Goal: Information Seeking & Learning: Learn about a topic

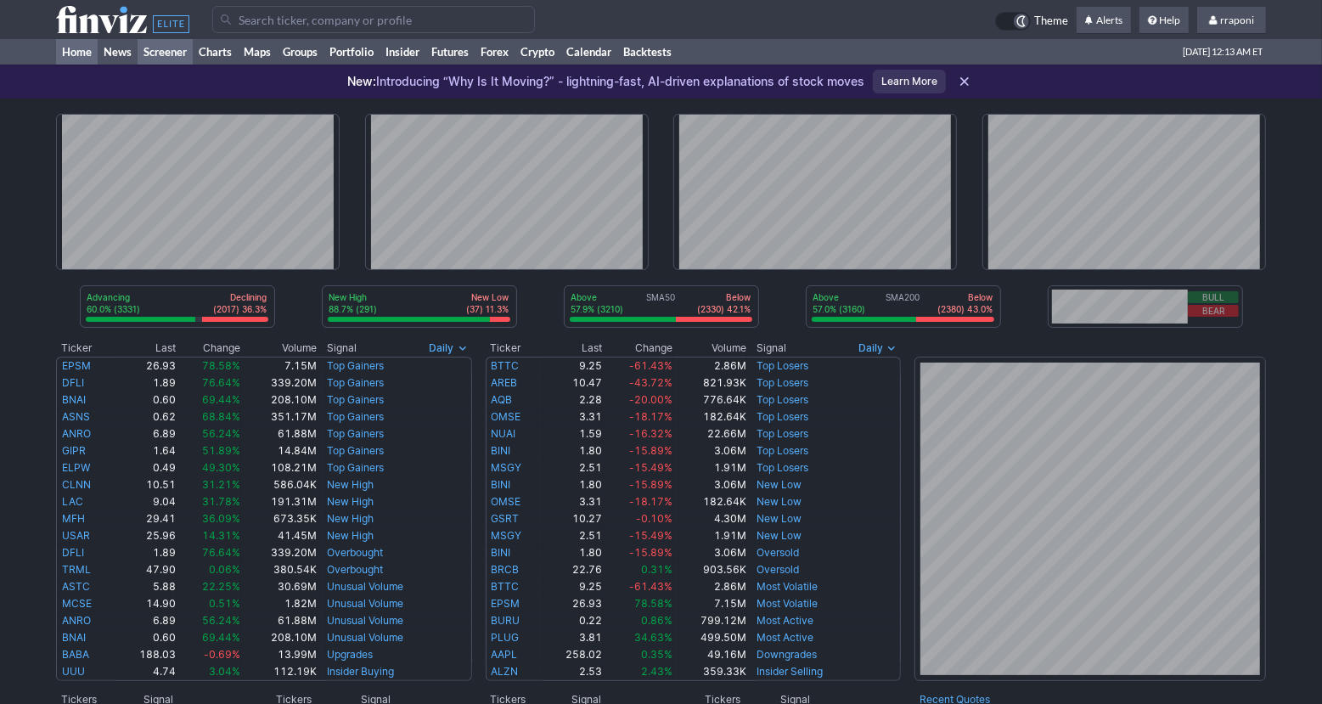
click at [174, 55] on link "Screener" at bounding box center [165, 51] width 55 height 25
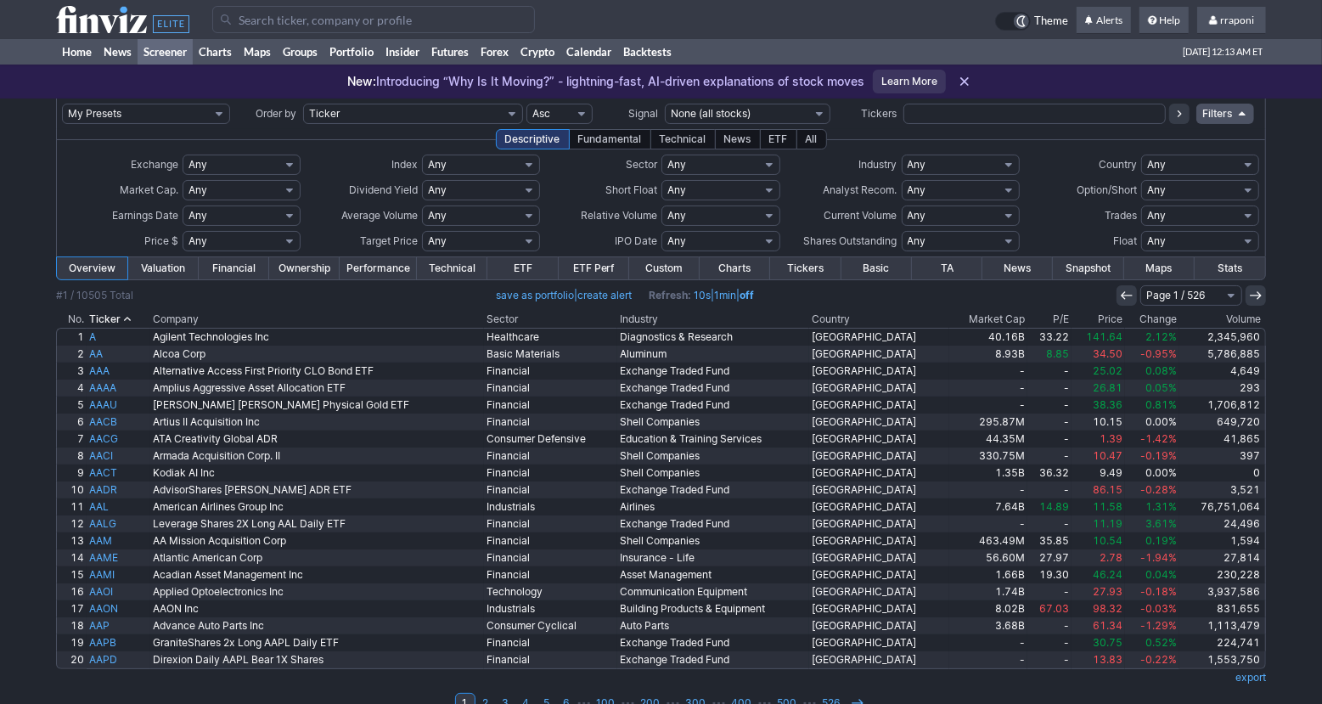
click at [942, 158] on select "Any Stocks only (ex-Funds) Exchange Traded Fund Advertising Agencies Aerospace …" at bounding box center [961, 165] width 118 height 20
select select "silver"
click at [902, 155] on select "Any Stocks only (ex-Funds) Exchange Traded Fund Advertising Agencies Aerospace …" at bounding box center [961, 165] width 118 height 20
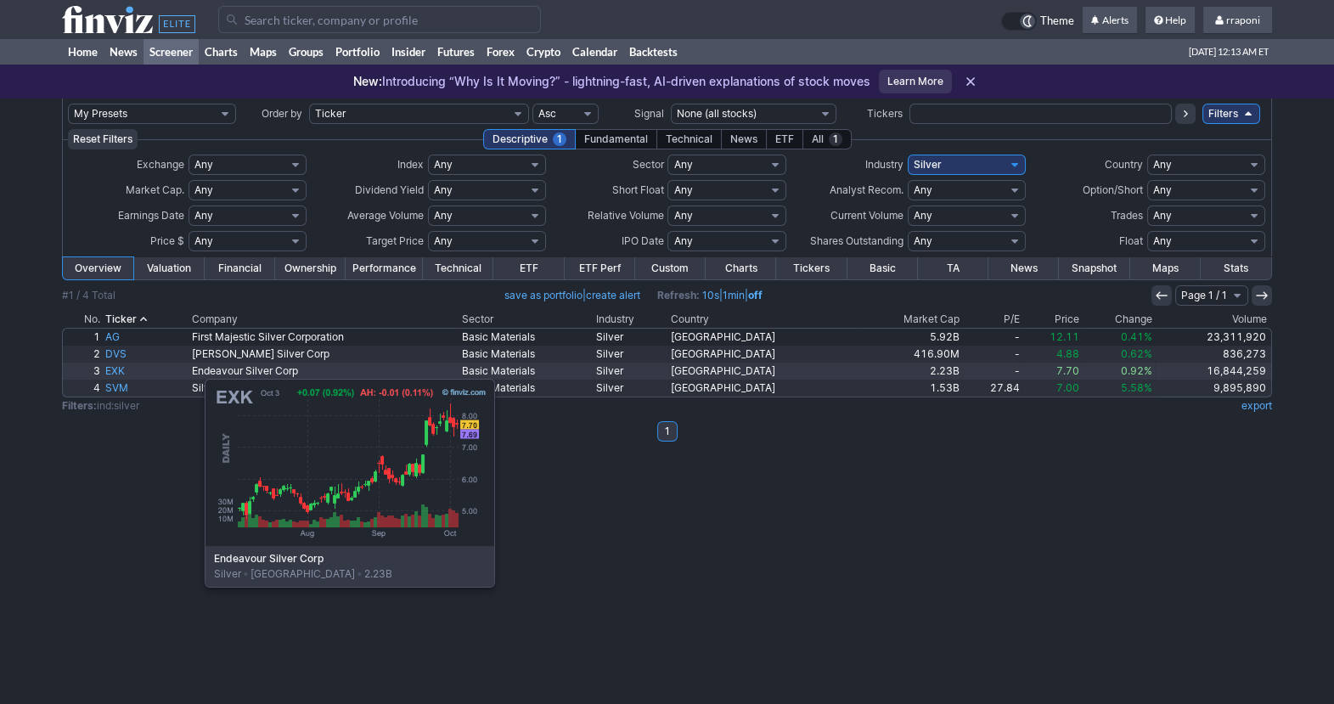
click at [120, 370] on link "EXK" at bounding box center [146, 371] width 87 height 17
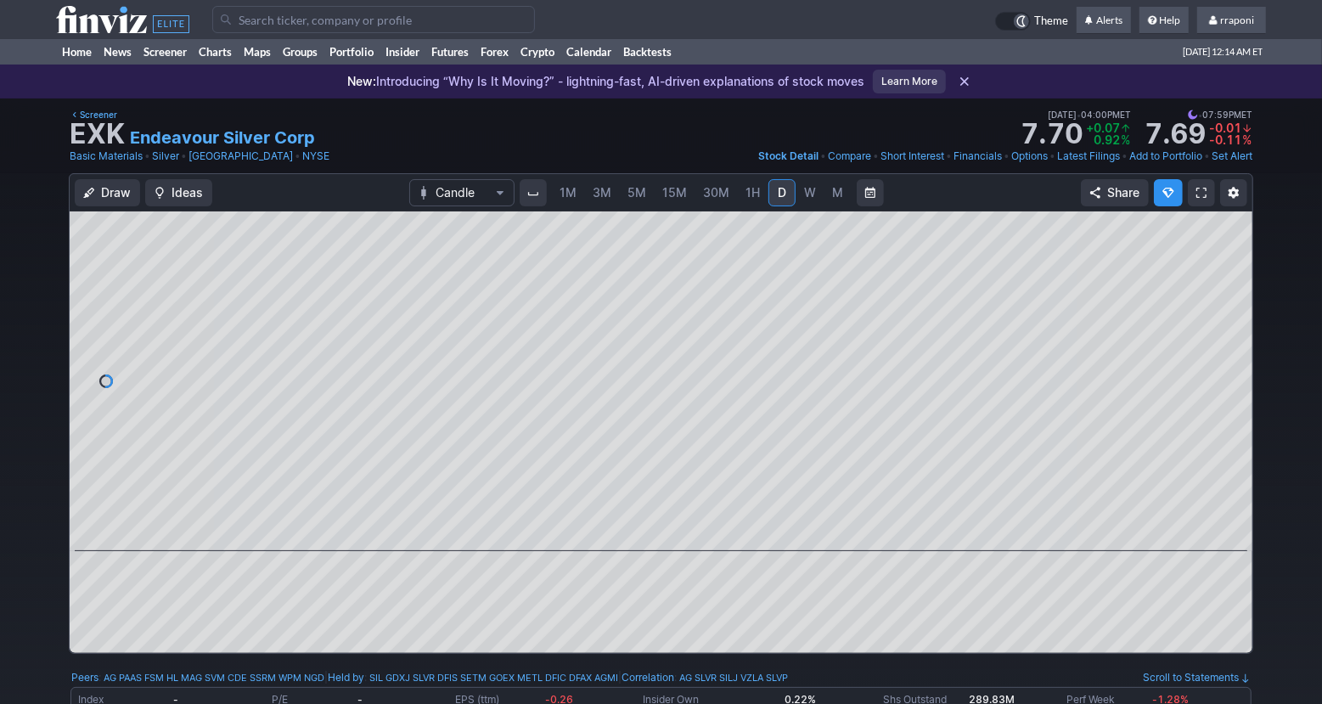
click at [808, 203] on link "W" at bounding box center [810, 192] width 27 height 27
click at [827, 195] on link "M" at bounding box center [838, 192] width 27 height 27
click at [656, 535] on button at bounding box center [646, 527] width 24 height 20
click at [650, 532] on span at bounding box center [645, 528] width 22 height 14
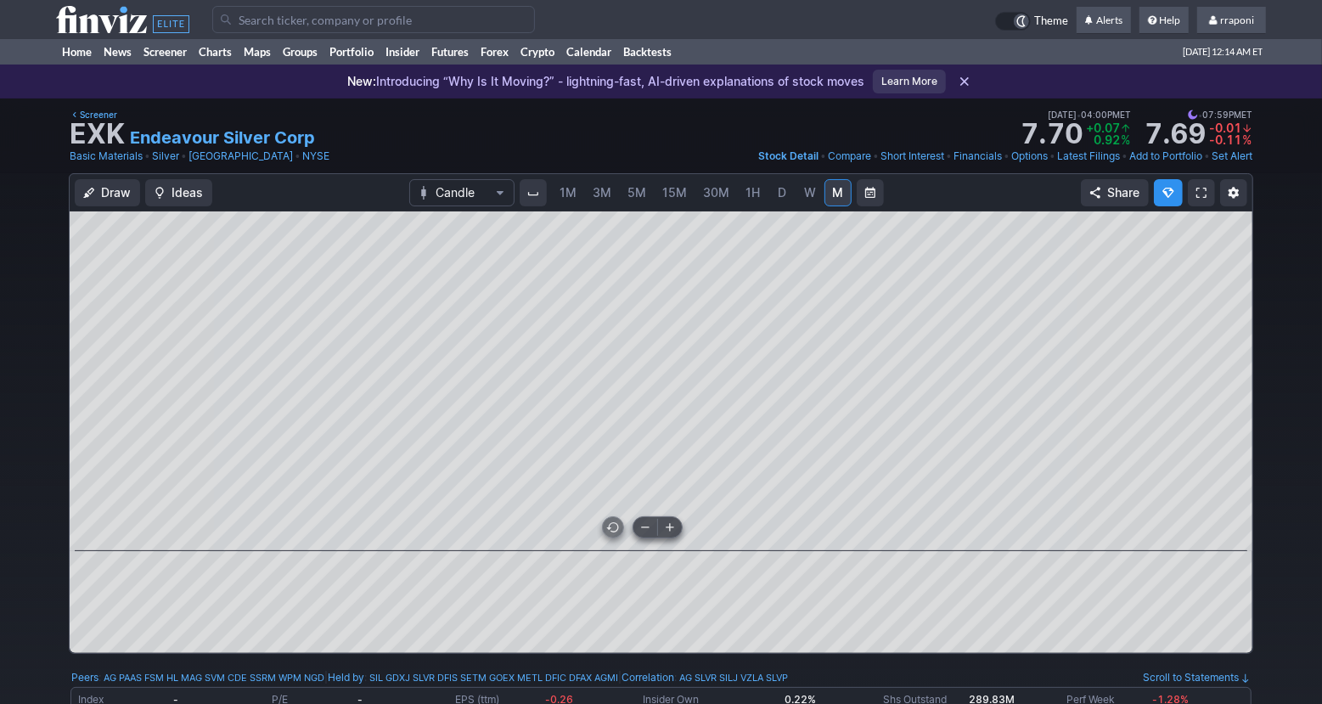
click at [650, 532] on span at bounding box center [645, 528] width 22 height 14
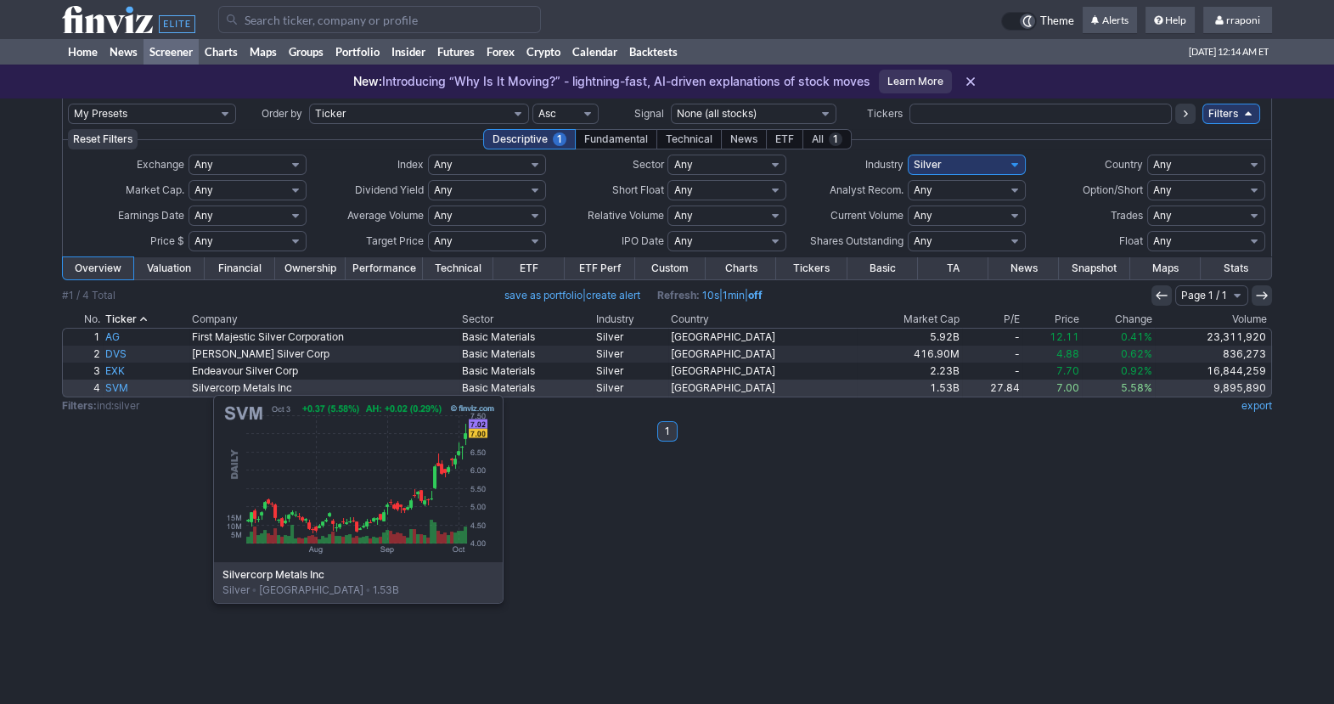
click at [128, 386] on link "SVM" at bounding box center [146, 388] width 87 height 17
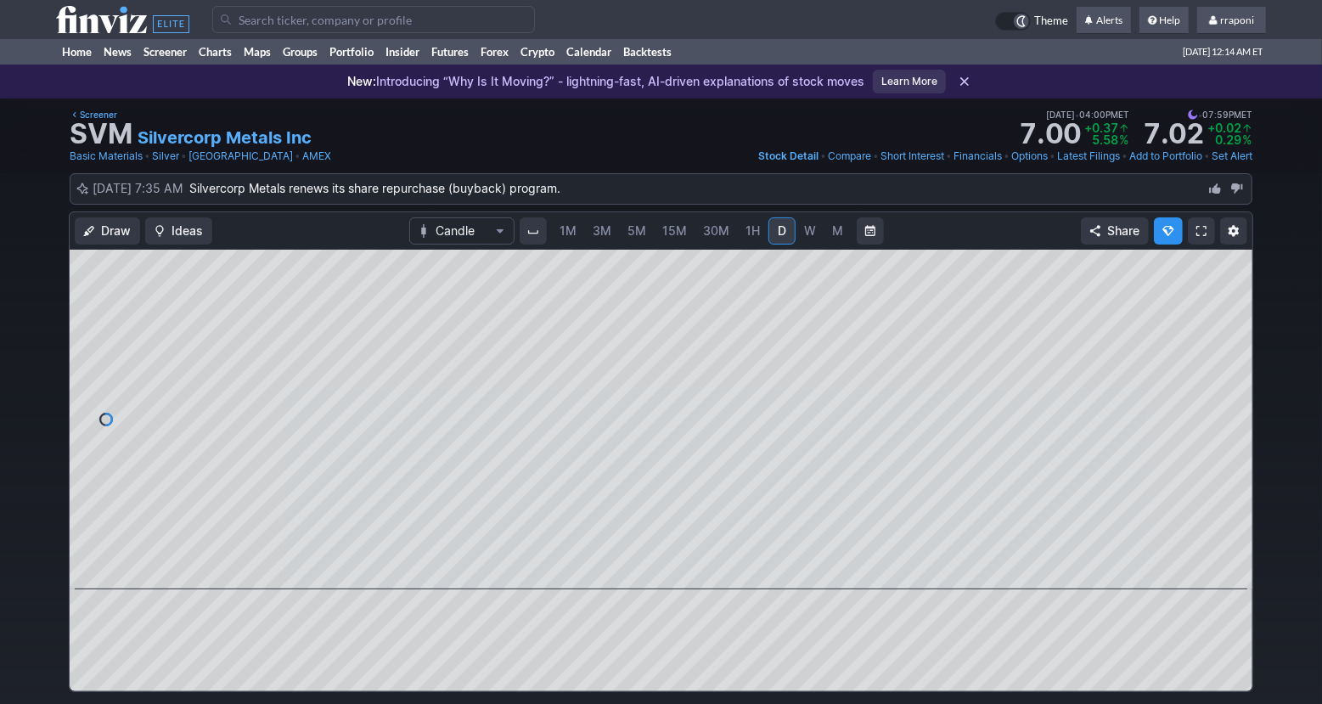
click at [835, 229] on span "M" at bounding box center [837, 230] width 11 height 14
click at [645, 563] on span at bounding box center [645, 566] width 22 height 14
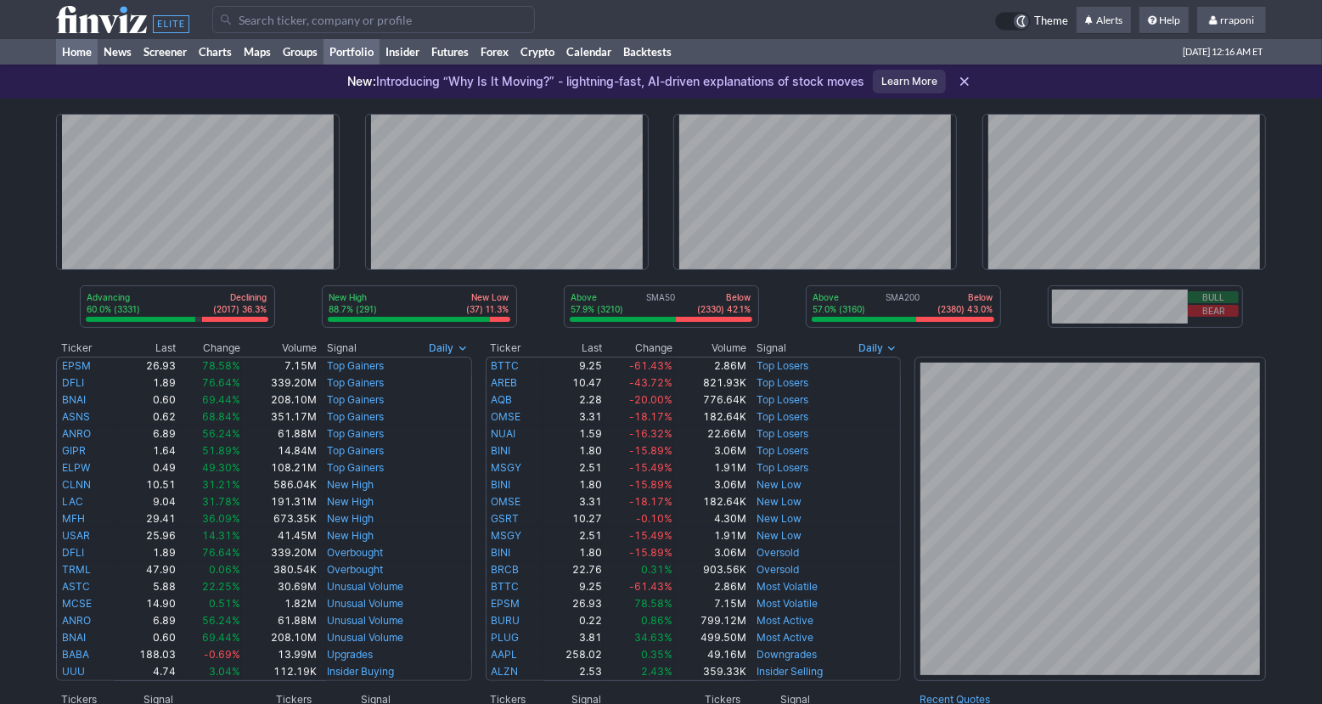
click at [367, 54] on link "Portfolio" at bounding box center [352, 51] width 56 height 25
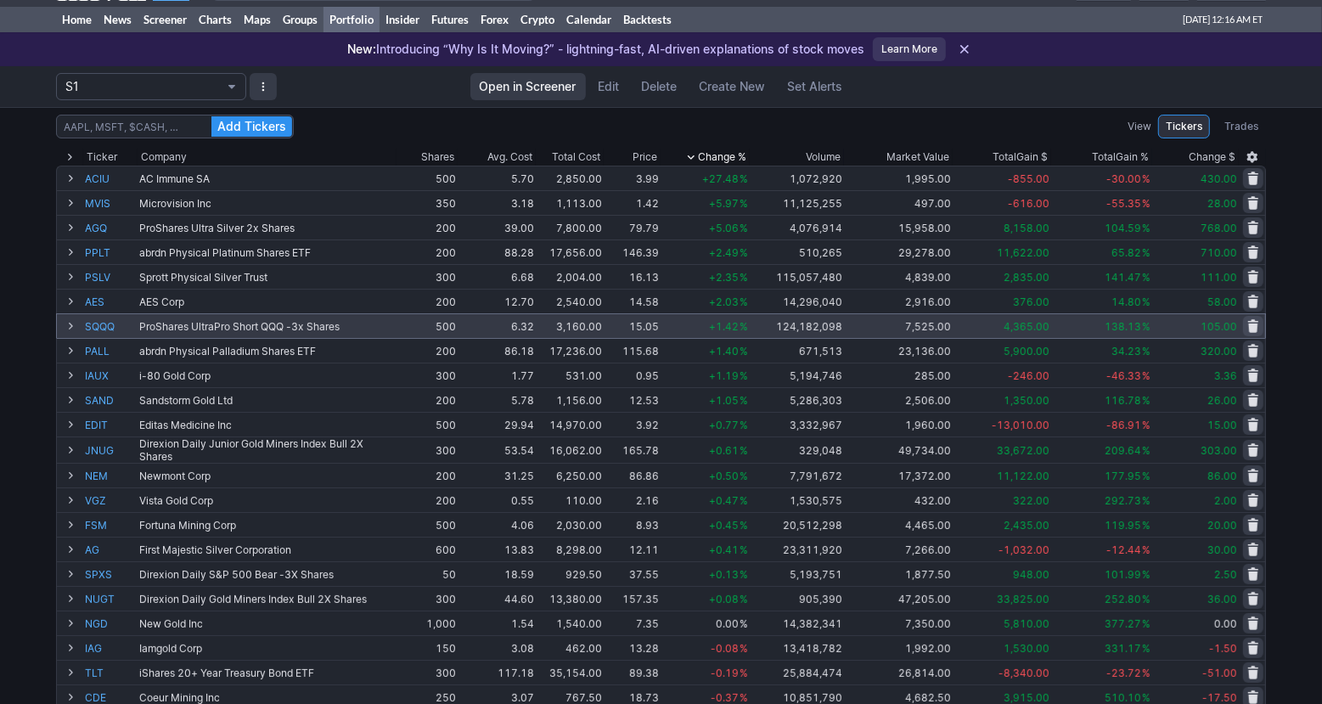
scroll to position [34, 0]
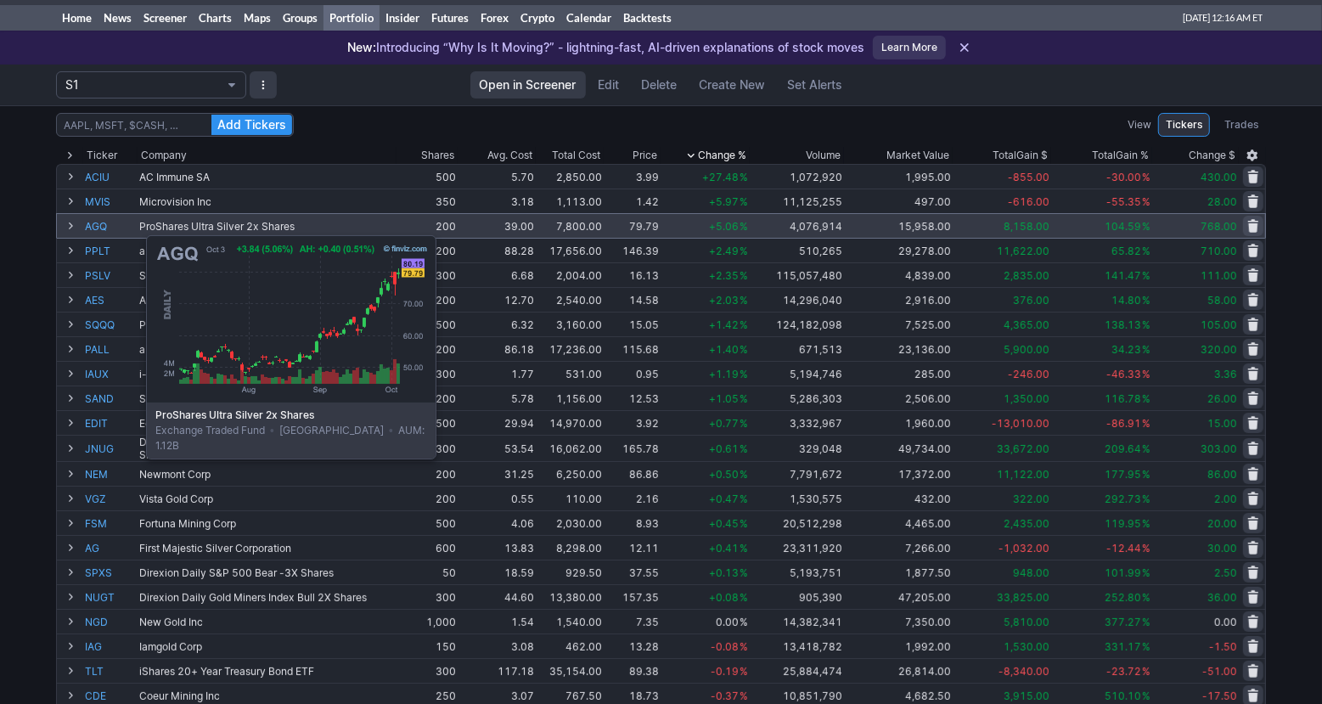
click at [104, 226] on link "AGQ" at bounding box center [110, 226] width 51 height 24
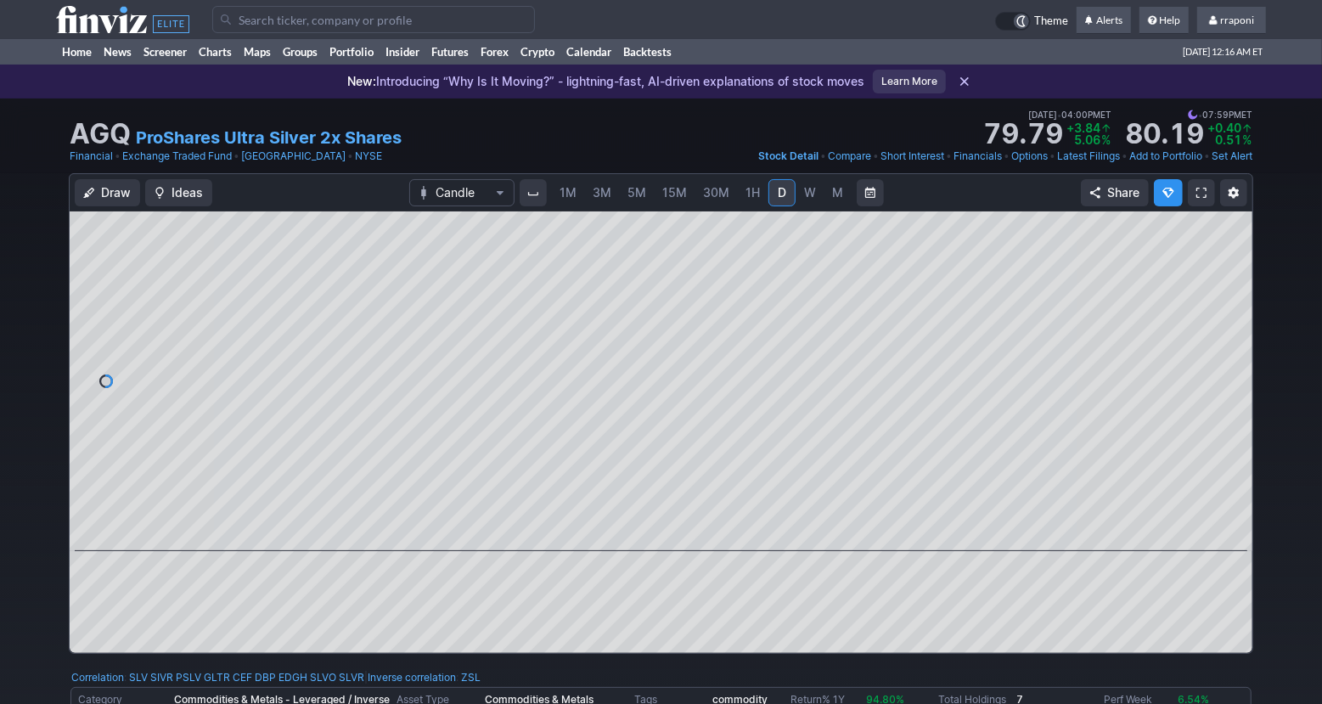
click at [833, 199] on span "M" at bounding box center [837, 192] width 11 height 14
click at [377, 60] on link "Portfolio" at bounding box center [352, 51] width 56 height 25
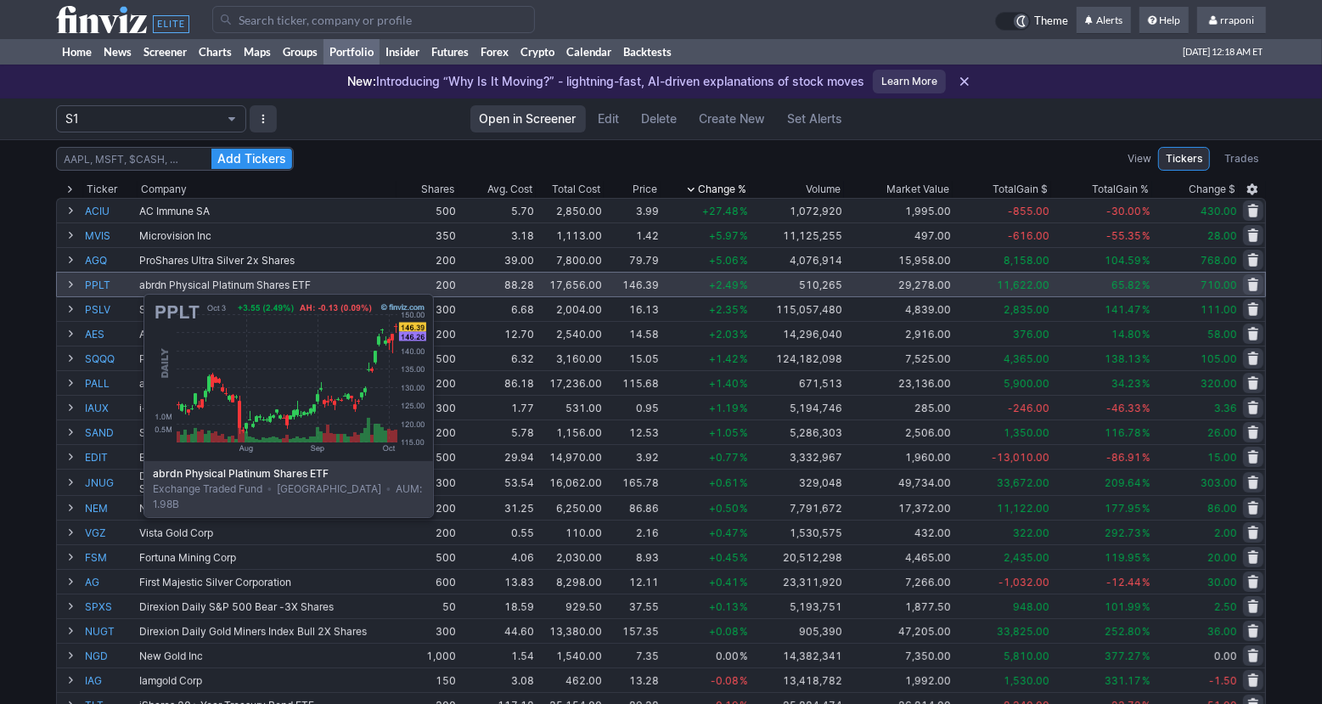
click at [101, 285] on link "PPLT" at bounding box center [110, 285] width 51 height 24
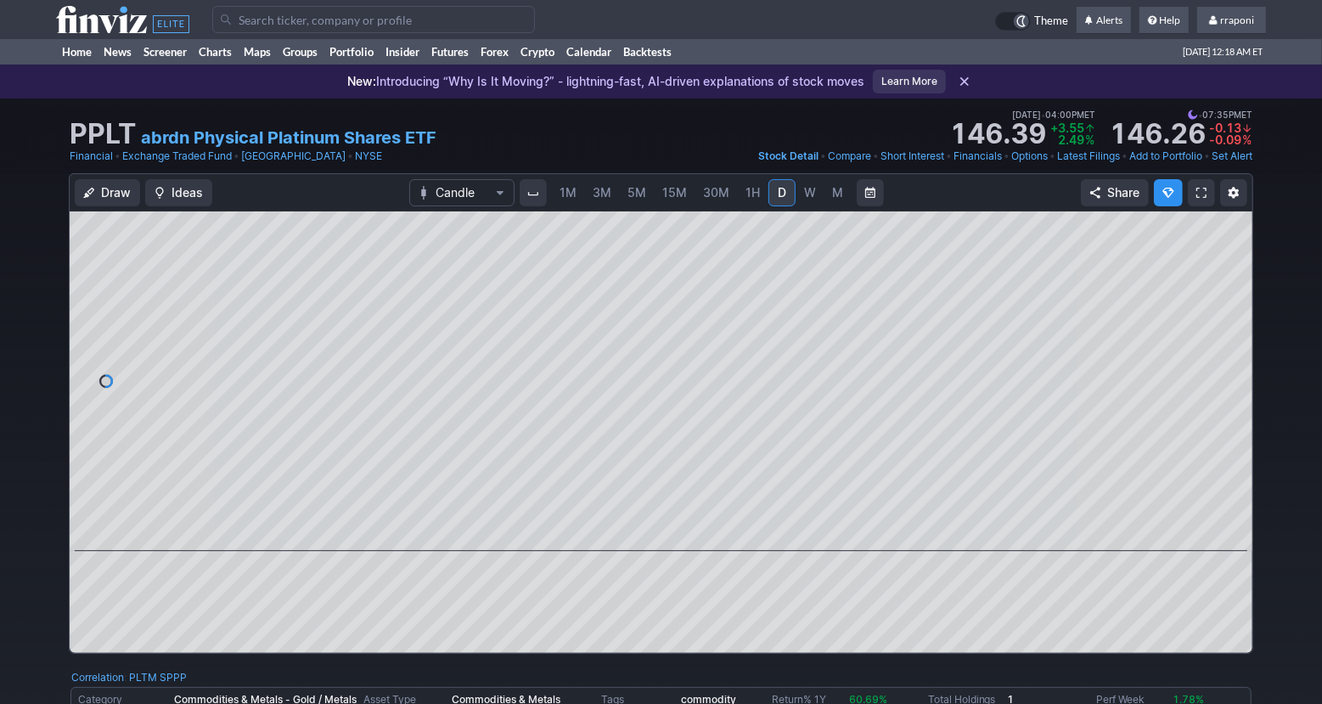
click at [832, 196] on span "M" at bounding box center [837, 192] width 11 height 14
click at [644, 527] on span at bounding box center [645, 528] width 22 height 14
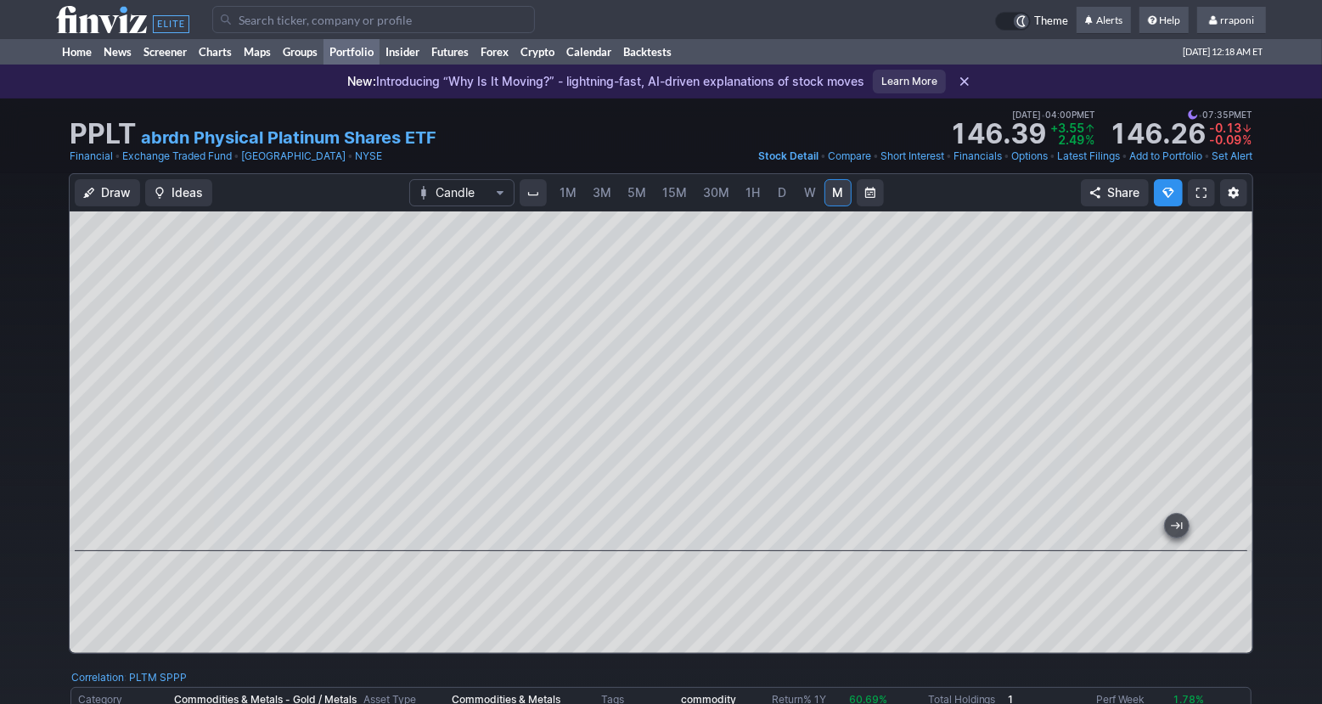
click at [368, 54] on link "Portfolio" at bounding box center [352, 51] width 56 height 25
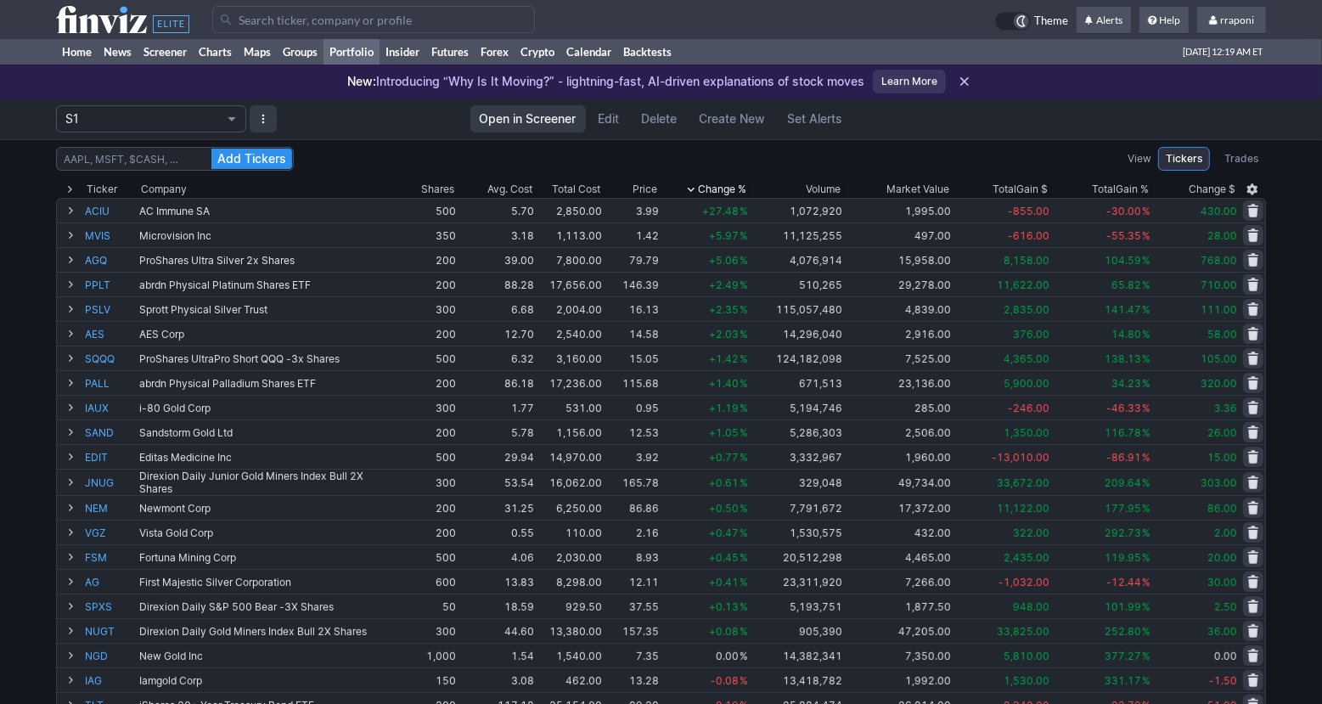
click at [1275, 100] on div "S1 Open in Screener Edit Delete Create New Set Alerts" at bounding box center [661, 119] width 1322 height 41
